Goal: Navigation & Orientation: Find specific page/section

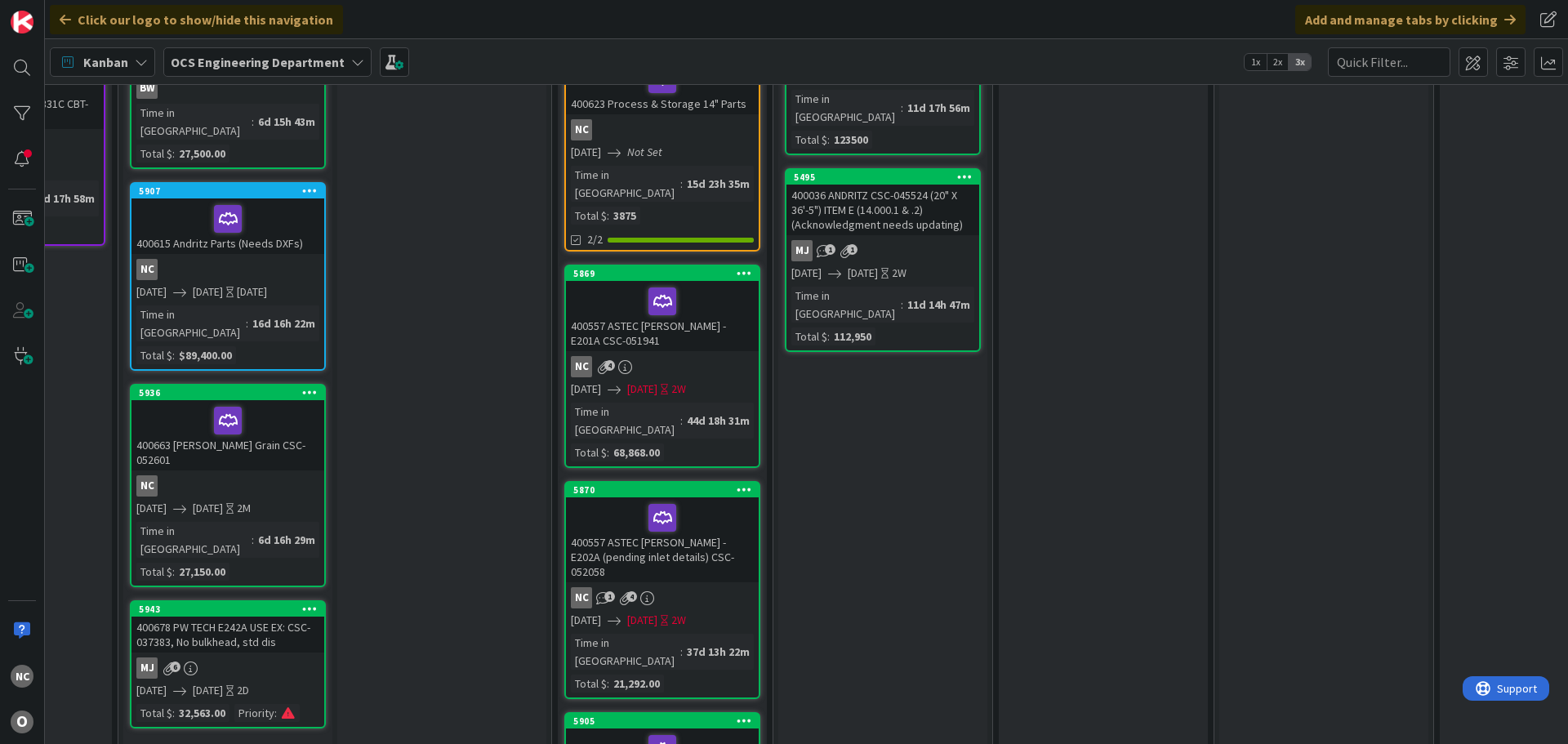
scroll to position [490, 582]
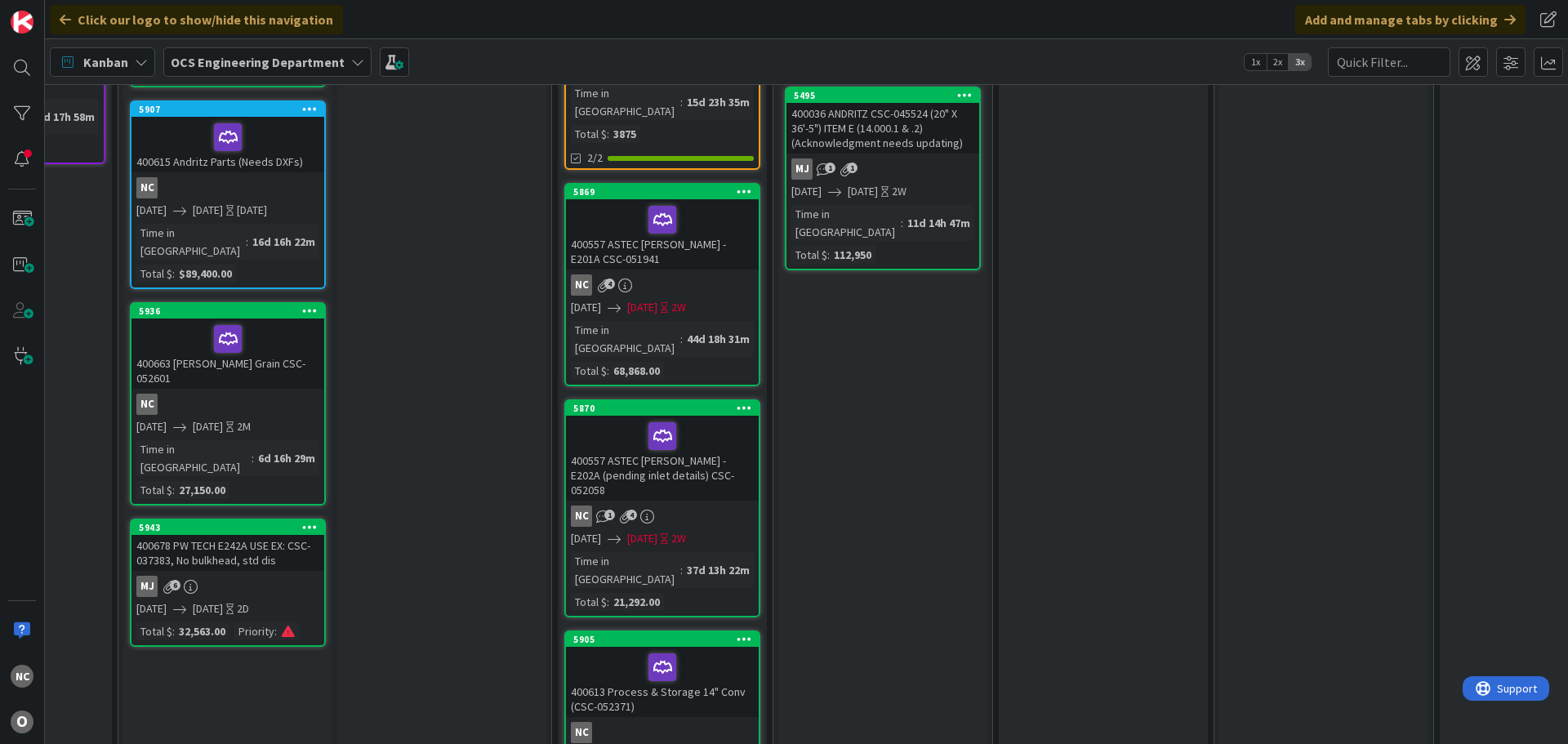
click at [711, 227] on div "400557 ASTEC [PERSON_NAME] - E201A CSC-051941" at bounding box center [662, 234] width 193 height 71
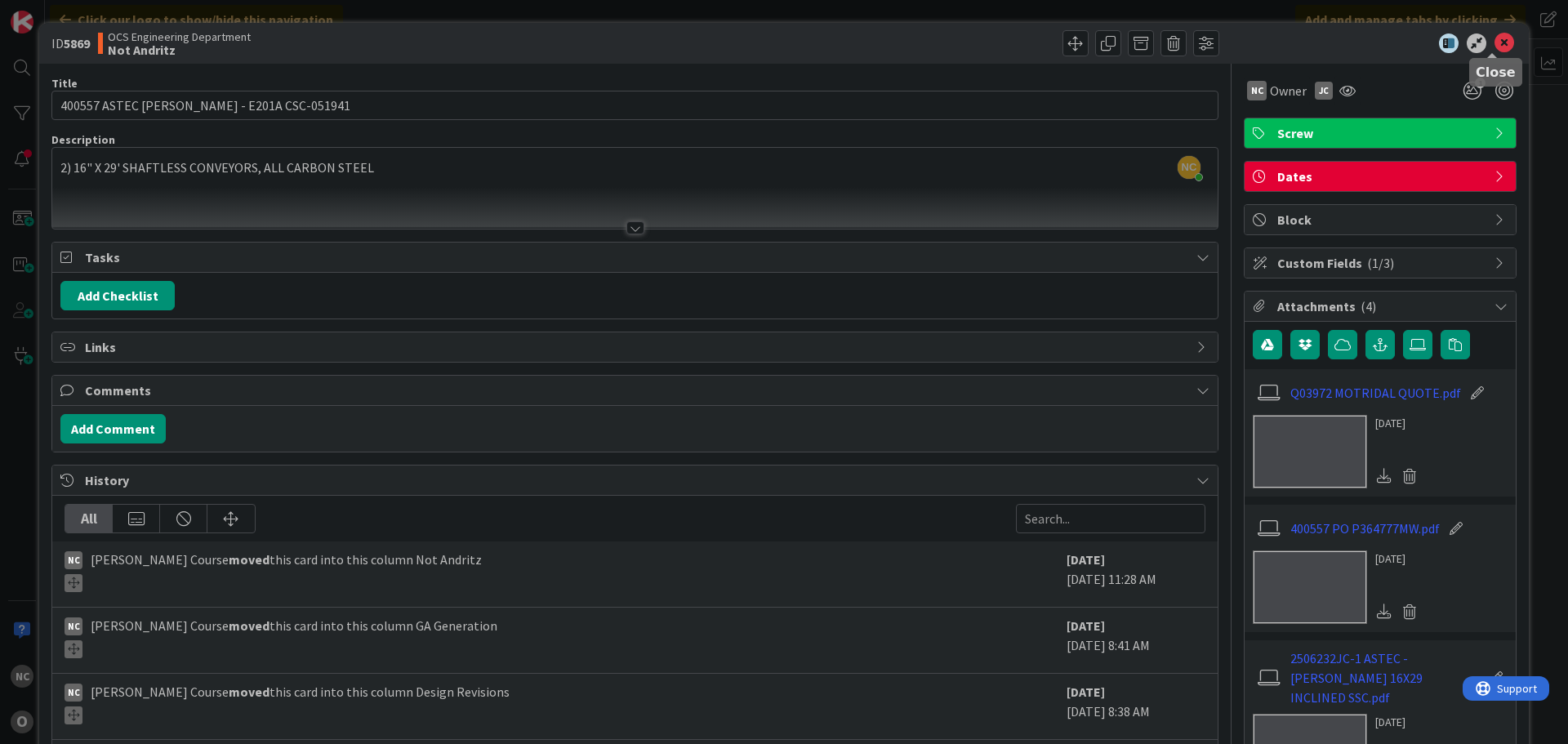
click at [1494, 37] on icon at bounding box center [1504, 43] width 20 height 20
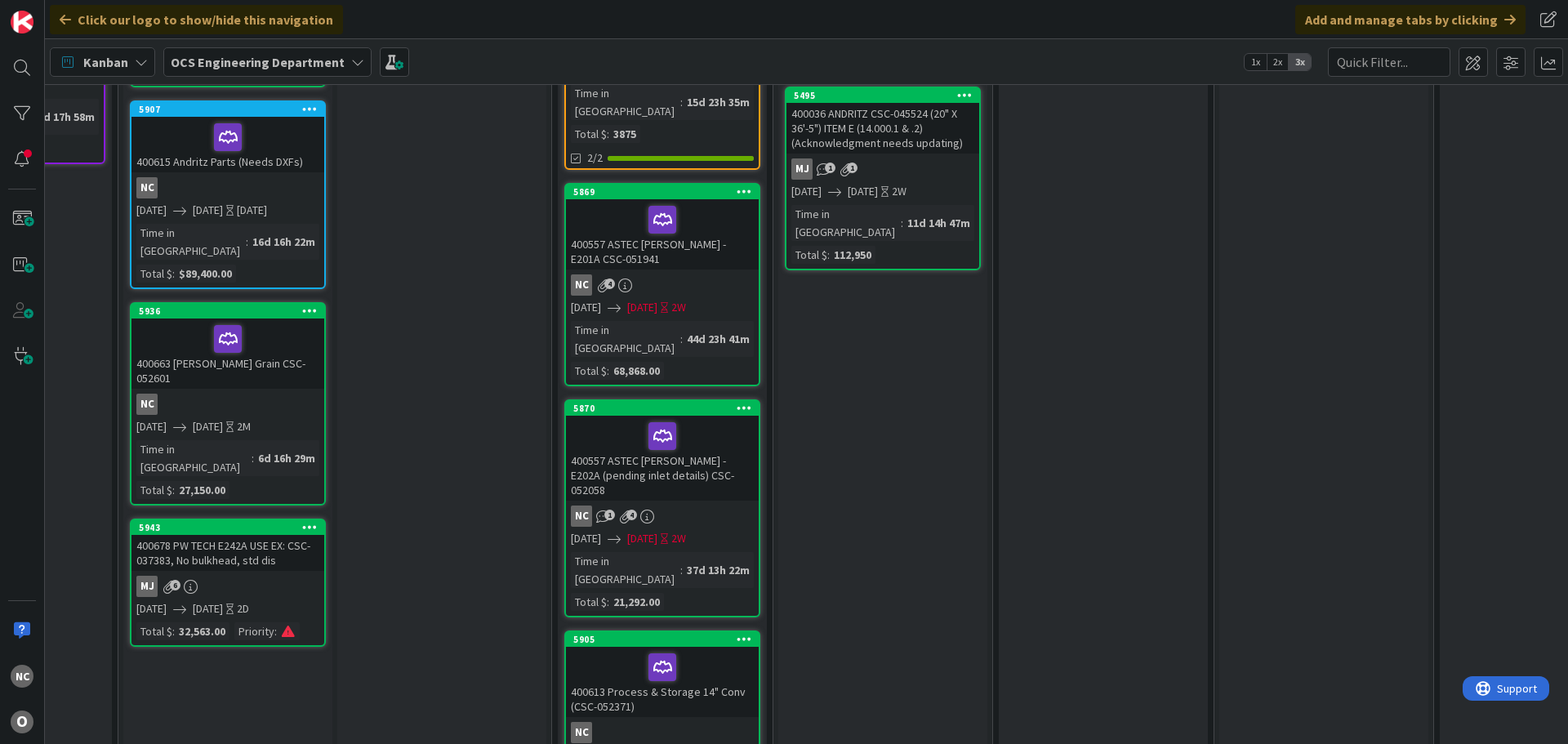
click at [729, 419] on div at bounding box center [662, 436] width 183 height 34
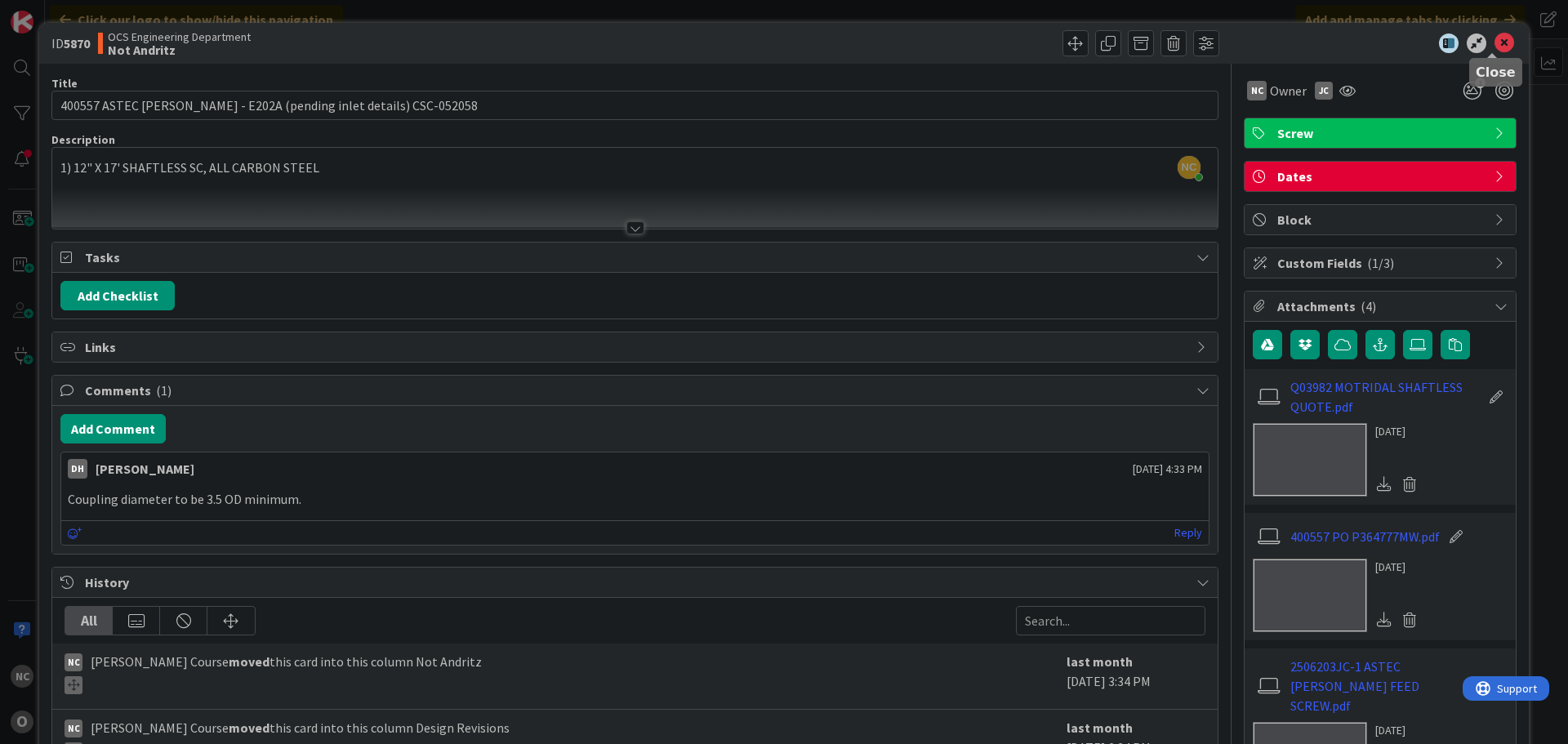
click at [1494, 37] on icon at bounding box center [1504, 43] width 20 height 20
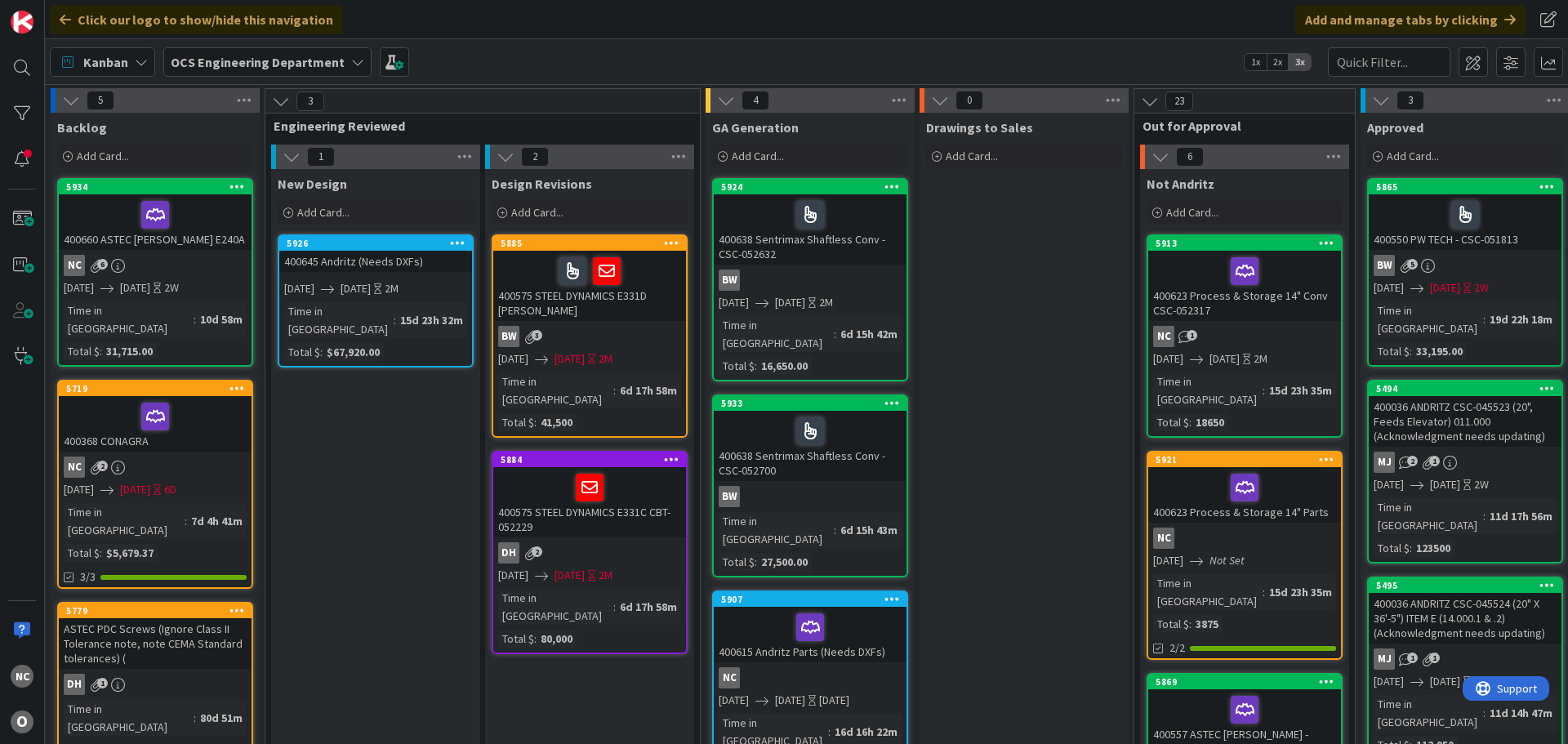
click at [150, 285] on span "[DATE]" at bounding box center [135, 287] width 30 height 17
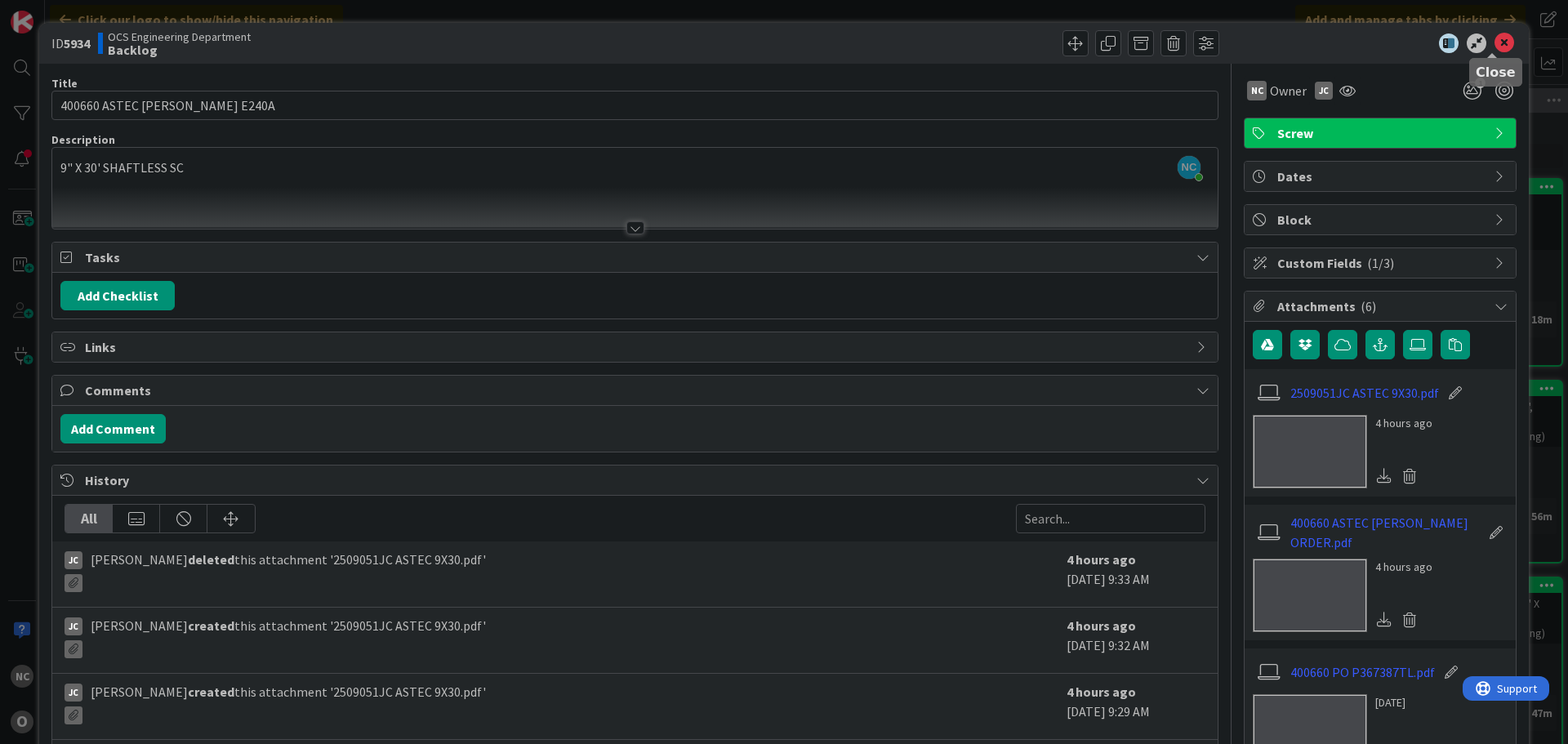
click at [1494, 48] on icon at bounding box center [1504, 43] width 20 height 20
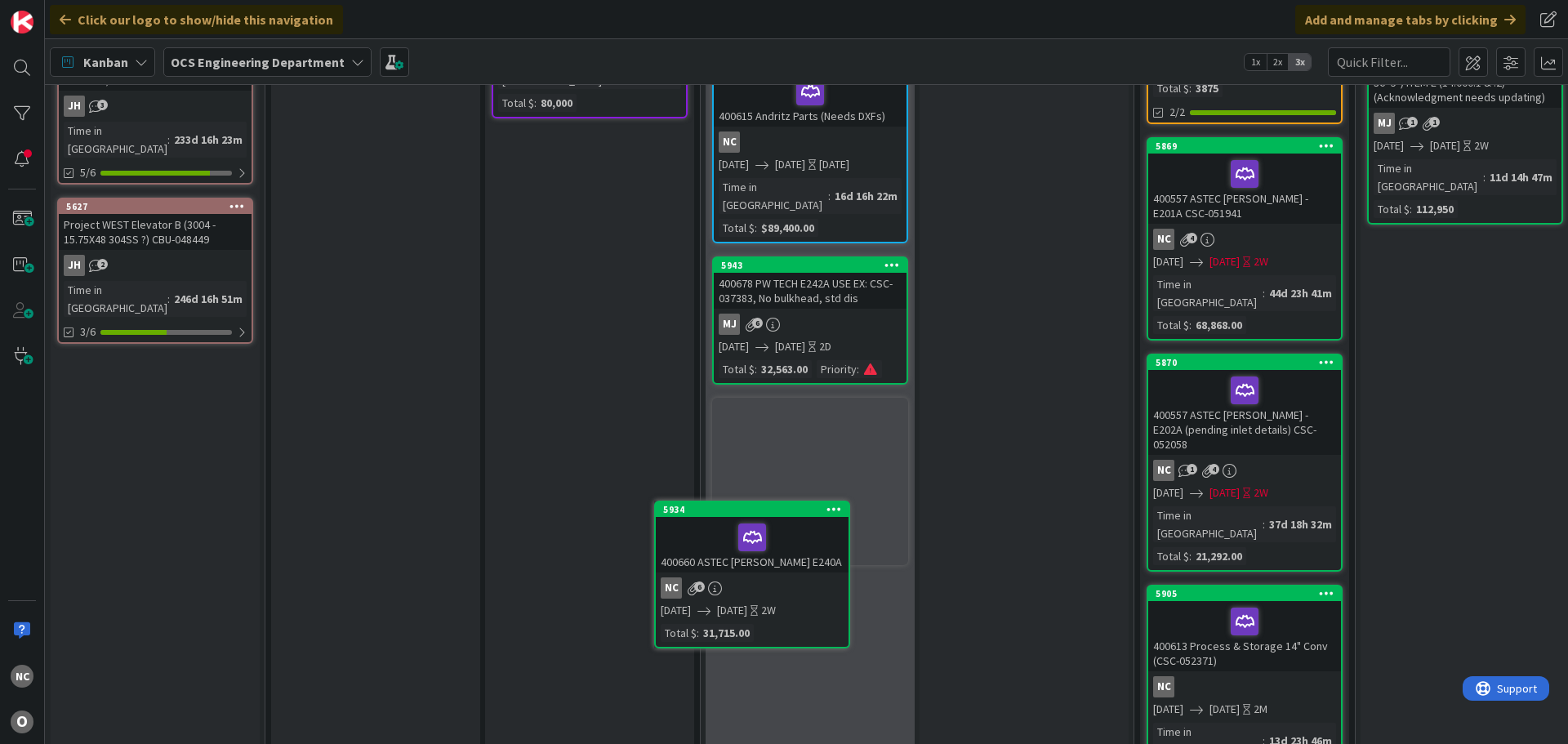
scroll to position [584, 0]
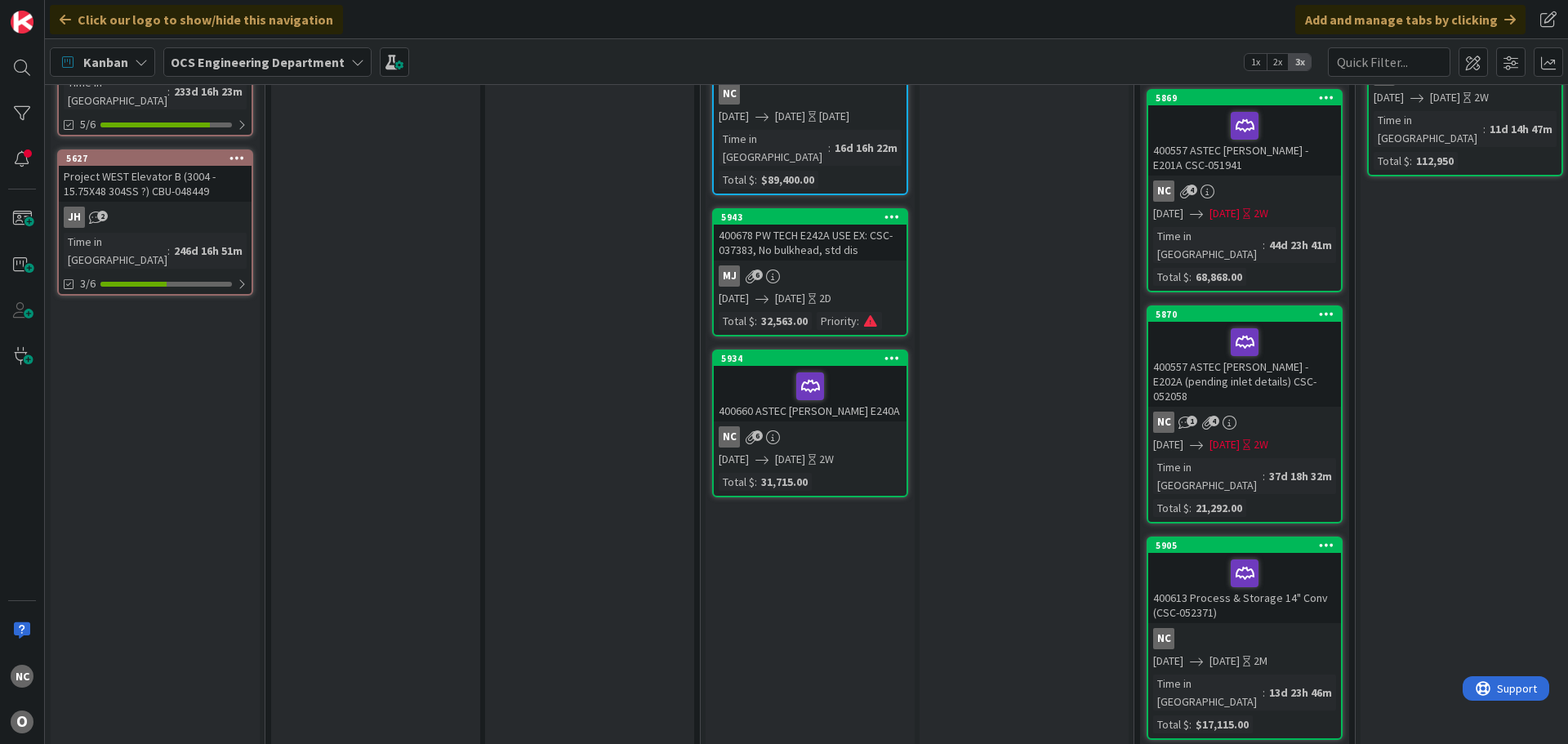
click at [842, 426] on div "NC 6" at bounding box center [809, 436] width 193 height 22
